Goal: Transaction & Acquisition: Purchase product/service

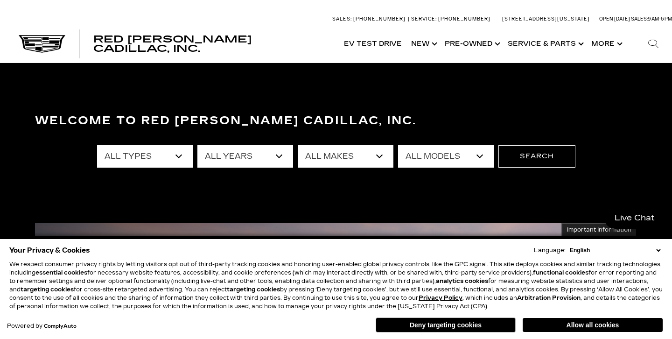
click at [342, 156] on select "All Makes Audi BMW Buick Cadillac Chevrolet Chrysler Ford Honda Jeep Lexus Merc…" at bounding box center [346, 156] width 96 height 22
select select "Cadillac"
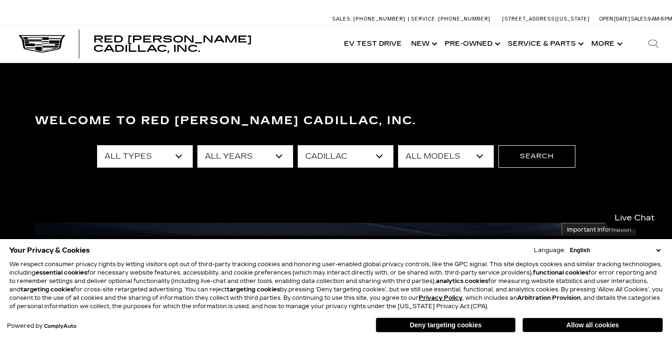
click at [421, 156] on select "All Models CT4 CT5 CT5-V Escalade Escalade ESV ESCALADE IQ ESCALADE IQL LYRIQ O…" at bounding box center [446, 156] width 96 height 22
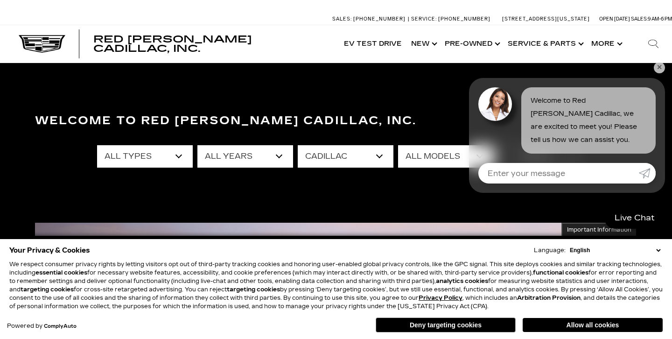
click at [657, 71] on link "✕" at bounding box center [659, 67] width 11 height 11
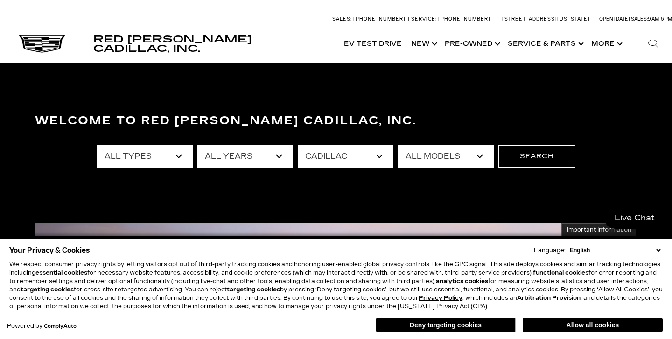
click at [154, 156] on select "All Types New Used Certified Used Demo" at bounding box center [145, 156] width 96 height 22
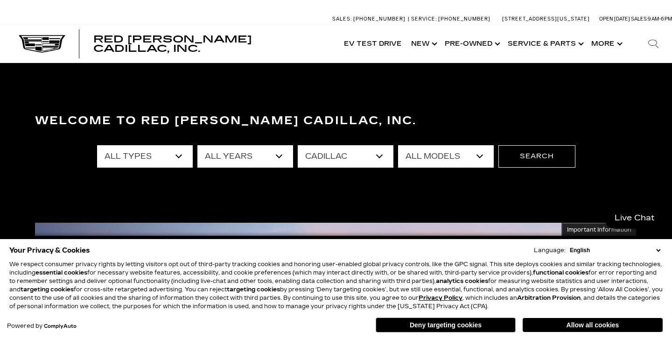
select select "Used"
click at [541, 159] on button "Search" at bounding box center [537, 156] width 77 height 22
click at [607, 326] on button "Allow all cookies" at bounding box center [593, 325] width 140 height 14
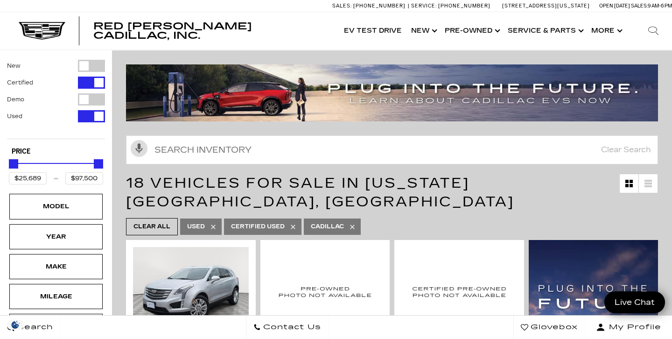
scroll to position [92, 0]
